Goal: Find specific page/section: Find specific page/section

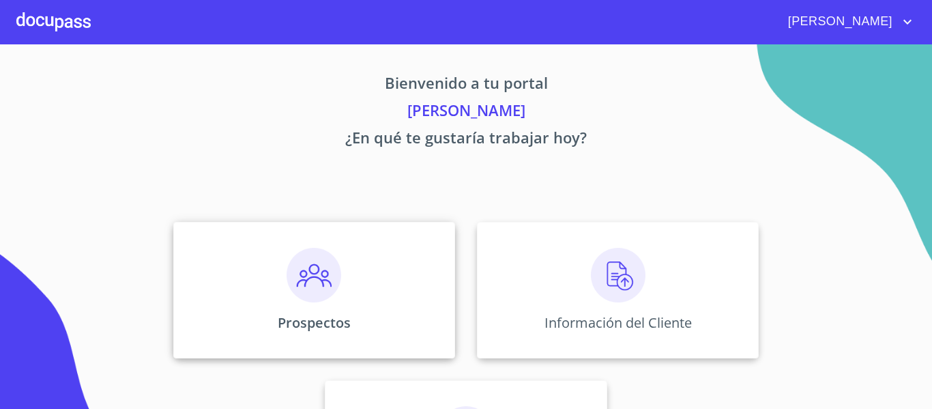
click at [403, 285] on div "Prospectos" at bounding box center [314, 290] width 282 height 136
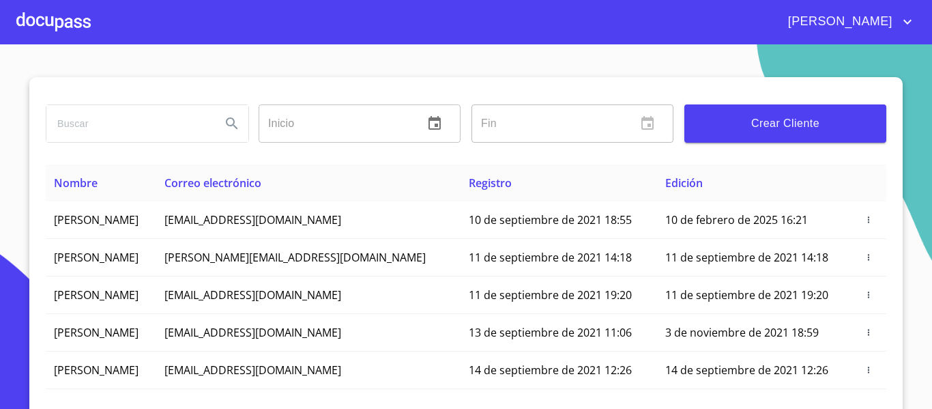
click at [124, 130] on input "search" at bounding box center [128, 123] width 164 height 37
click at [124, 130] on input "m" at bounding box center [128, 123] width 164 height 37
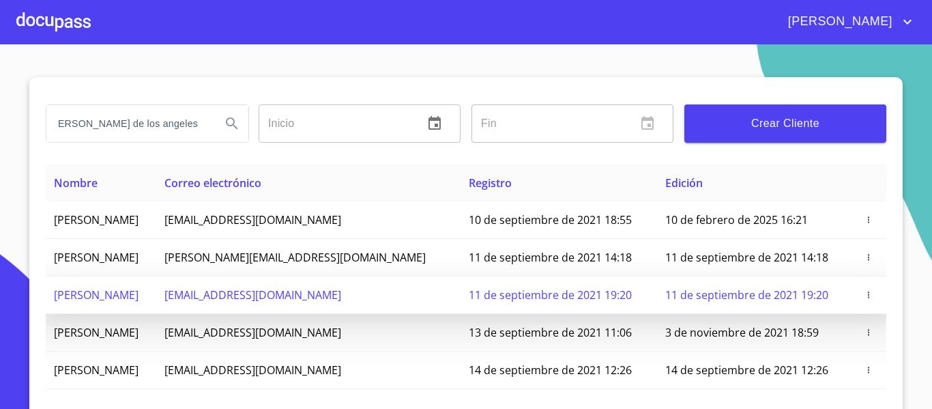
type input "[PERSON_NAME] de [GEOGRAPHIC_DATA]"
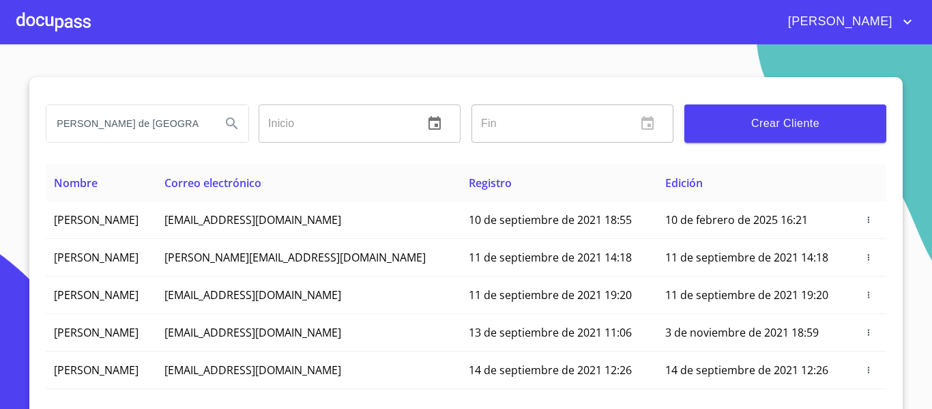
scroll to position [0, 0]
click at [811, 130] on span "Crear Cliente" at bounding box center [785, 123] width 180 height 19
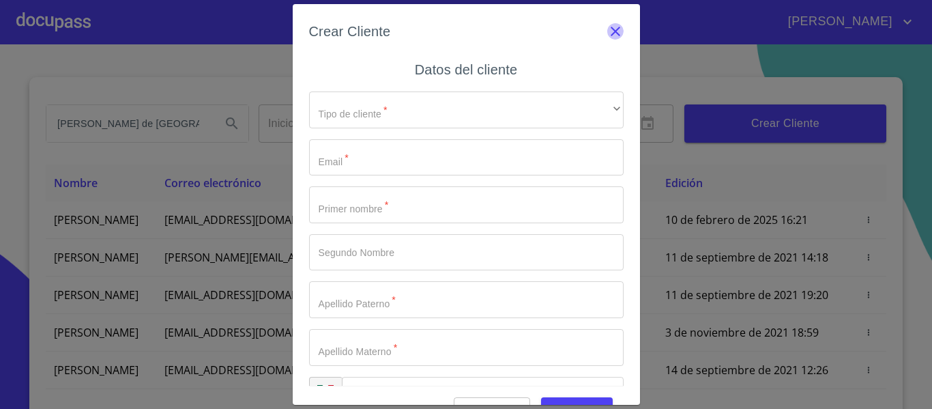
click at [607, 26] on icon "button" at bounding box center [615, 31] width 16 height 16
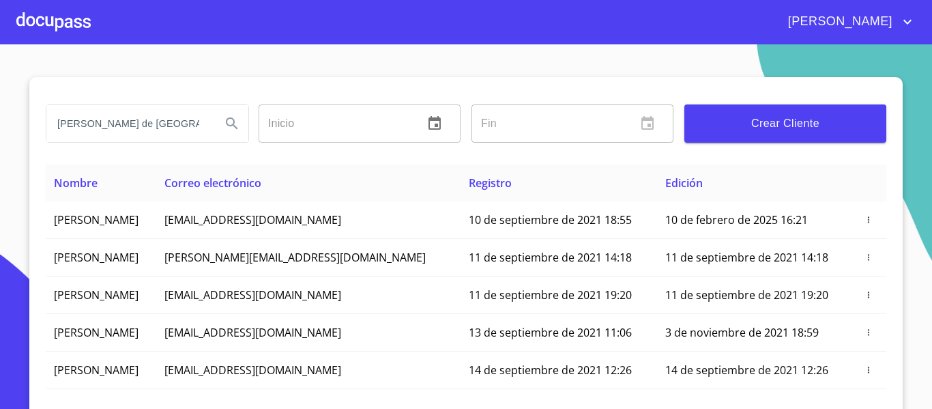
click at [224, 117] on icon "Search" at bounding box center [232, 123] width 16 height 16
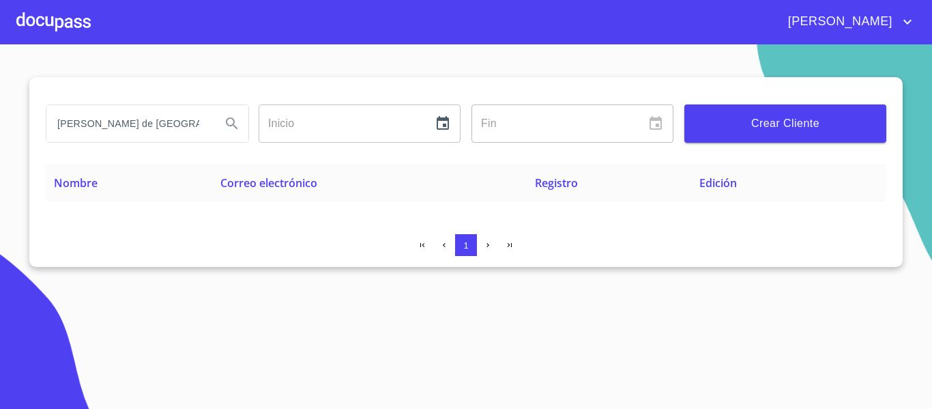
click at [210, 119] on input "[PERSON_NAME] de [GEOGRAPHIC_DATA]" at bounding box center [128, 123] width 164 height 37
click at [198, 125] on input "[PERSON_NAME] de [GEOGRAPHIC_DATA]" at bounding box center [128, 123] width 164 height 37
